Goal: Task Accomplishment & Management: Complete application form

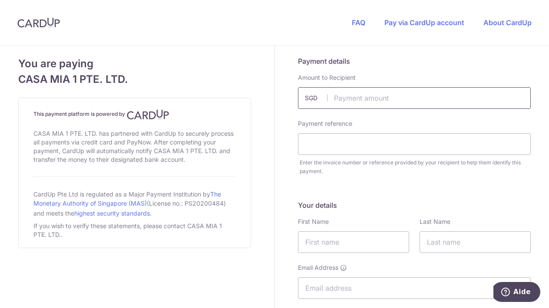
click at [369, 98] on input "text" at bounding box center [414, 98] width 233 height 22
paste input "1,768.81"
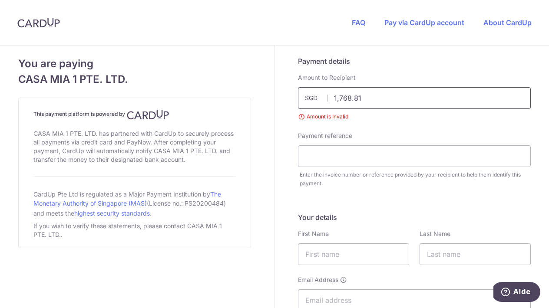
type input "1768.81"
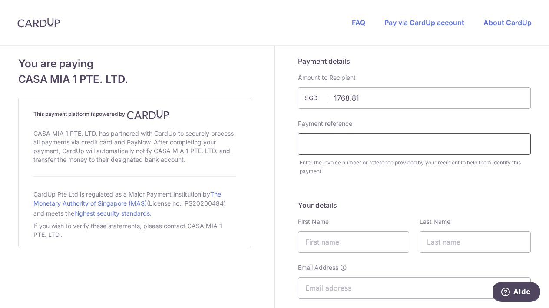
click at [347, 150] on input "text" at bounding box center [414, 144] width 233 height 22
paste input "Invoice 18904"
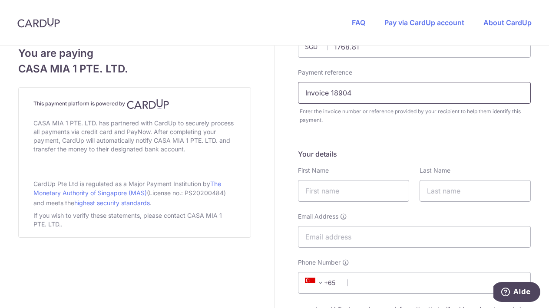
scroll to position [78, 0]
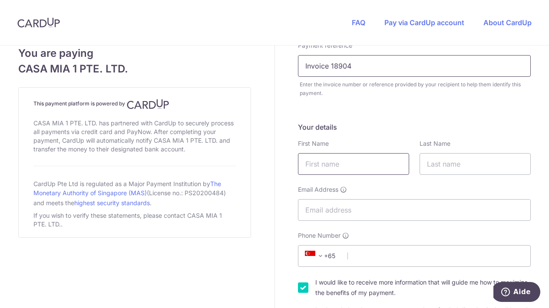
type input "Invoice 18904"
type input "[PERSON_NAME]"
click at [474, 150] on div "Last Name" at bounding box center [474, 157] width 111 height 36
type input "[PERSON_NAME]"
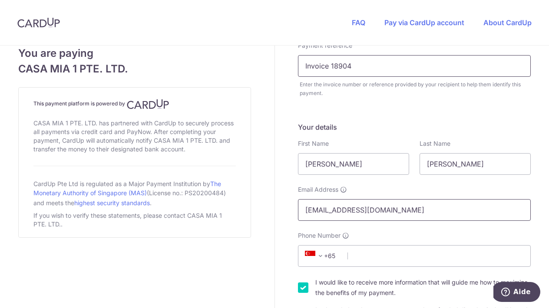
scroll to position [119, 0]
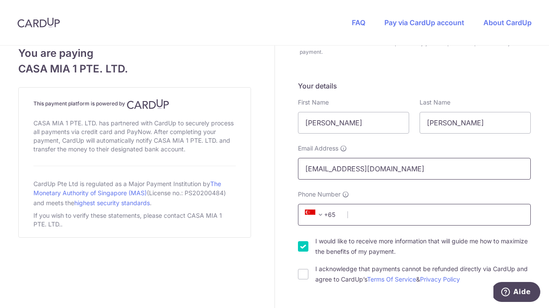
type input "[EMAIL_ADDRESS][DOMAIN_NAME]"
drag, startPoint x: 388, startPoint y: 213, endPoint x: 390, endPoint y: 207, distance: 6.2
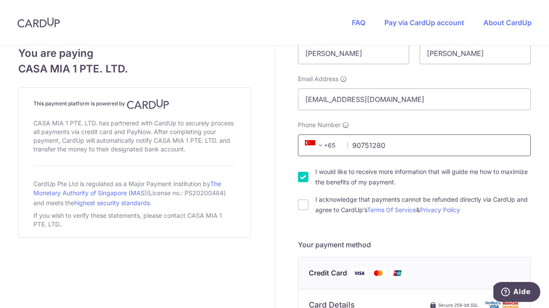
scroll to position [207, 0]
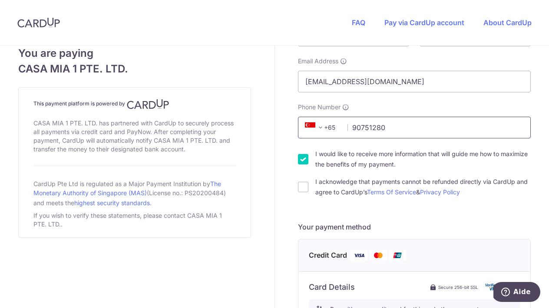
type input "90751280"
click at [312, 185] on div "I acknowledge that payments cannot be refunded directly via CardUp and agree to…" at bounding box center [414, 187] width 233 height 21
click at [309, 184] on div "I acknowledge that payments cannot be refunded directly via CardUp and agree to…" at bounding box center [414, 187] width 233 height 21
click at [305, 182] on input "I acknowledge that payments cannot be refunded directly via CardUp and agree to…" at bounding box center [303, 187] width 10 height 10
checkbox input "true"
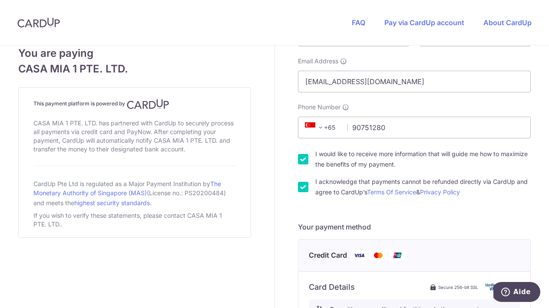
click at [303, 148] on div "Your details First Name [PERSON_NAME] Last Name [PERSON_NAME] Email Address [EM…" at bounding box center [414, 95] width 233 height 204
click at [304, 159] on input "I would like to receive more information that will guide me how to maximize the…" at bounding box center [303, 159] width 10 height 10
checkbox input "false"
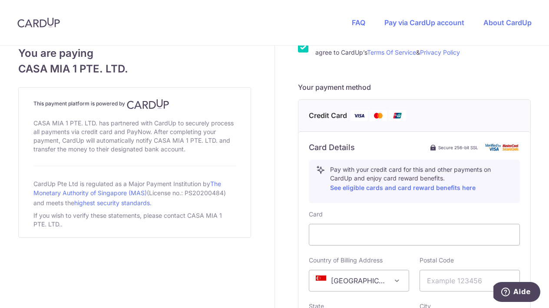
scroll to position [440, 0]
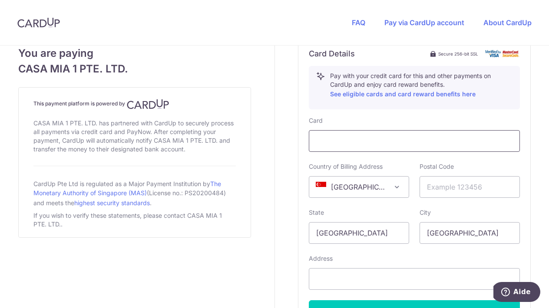
click at [339, 150] on div at bounding box center [414, 141] width 211 height 22
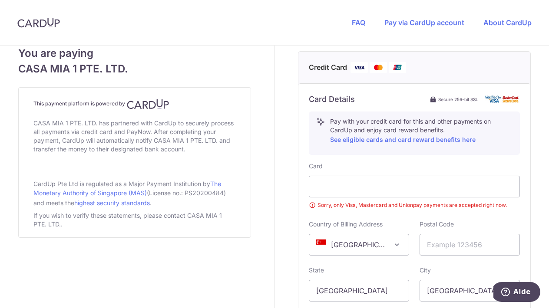
scroll to position [392, 0]
